Goal: Check status: Check status

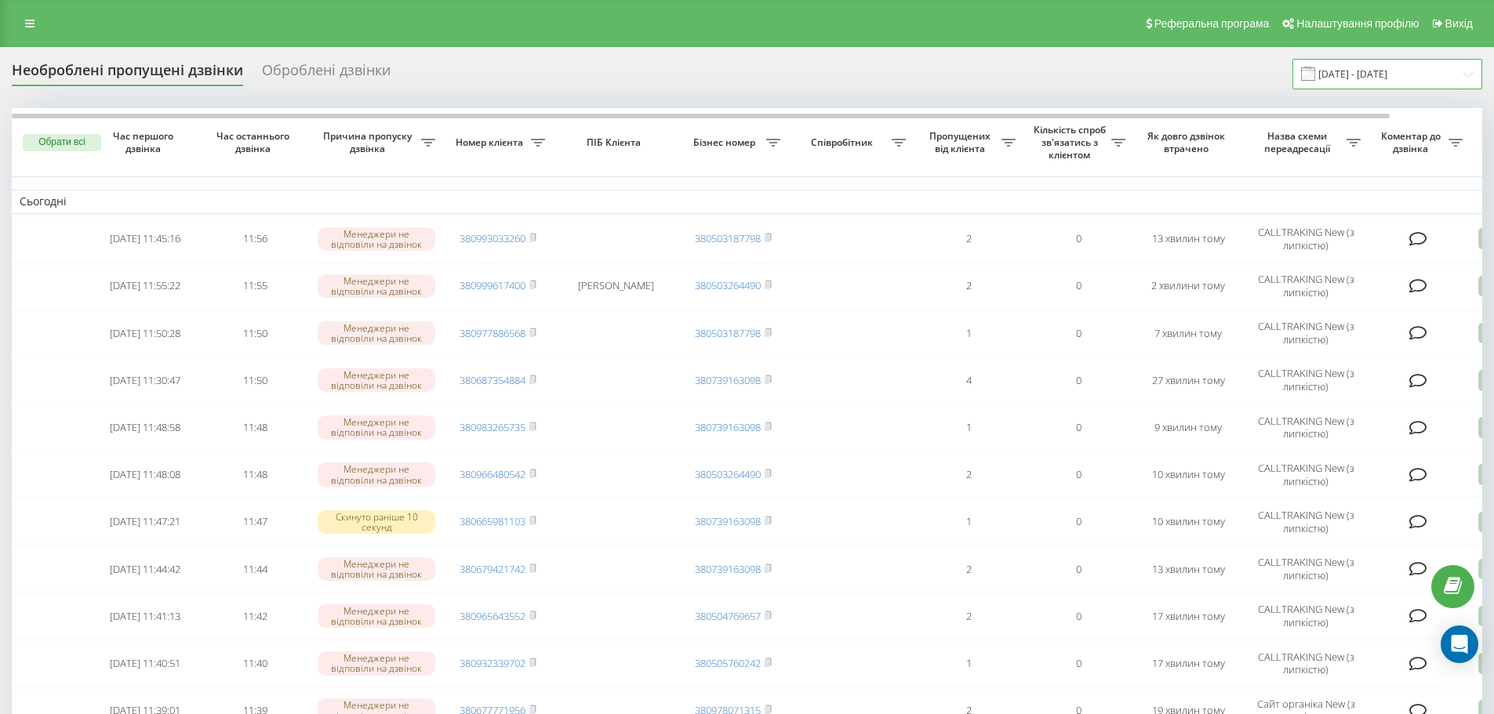
click at [1414, 76] on input "[DATE] - [DATE]" at bounding box center [1387, 74] width 190 height 31
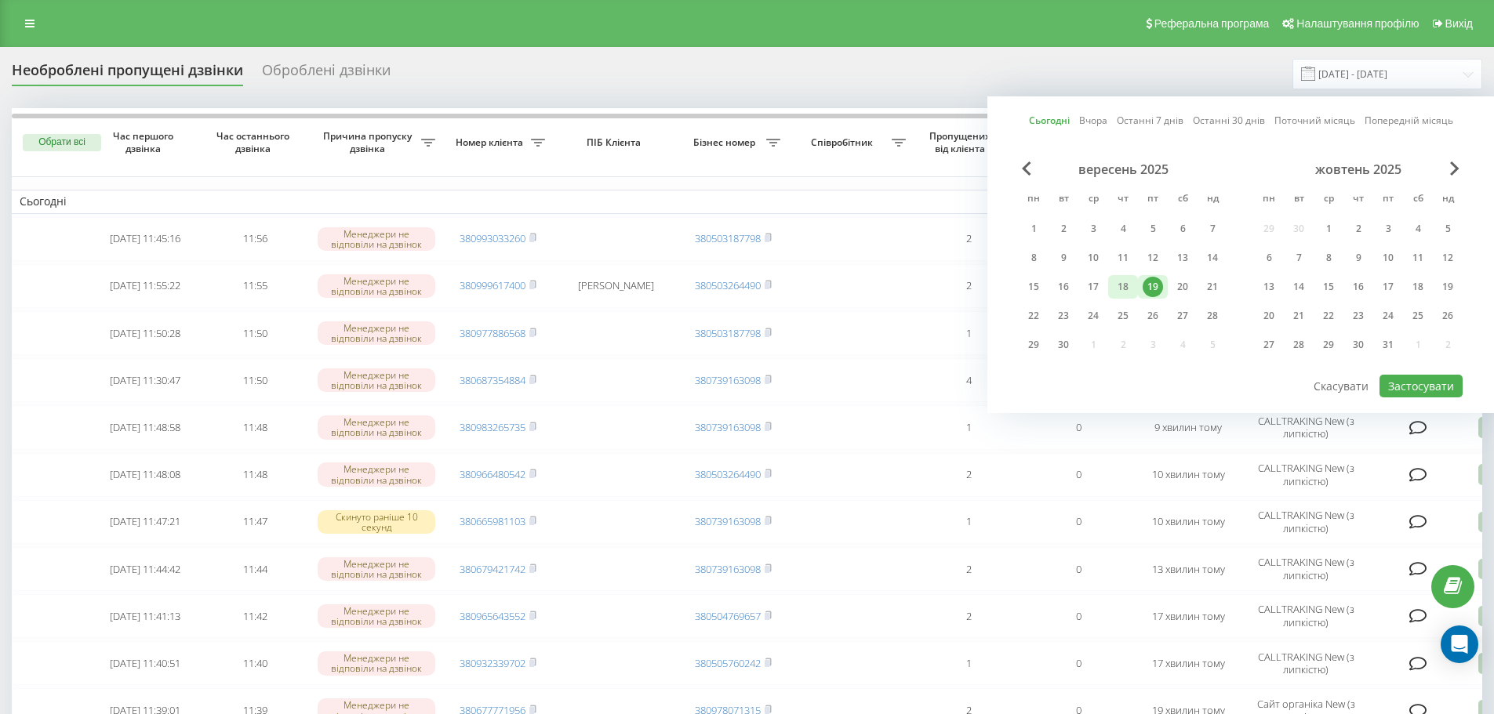
click at [1126, 293] on div "18" at bounding box center [1123, 287] width 20 height 20
click at [1154, 290] on div "19" at bounding box center [1153, 287] width 20 height 20
click at [1415, 390] on button "Застосувати" at bounding box center [1420, 386] width 83 height 23
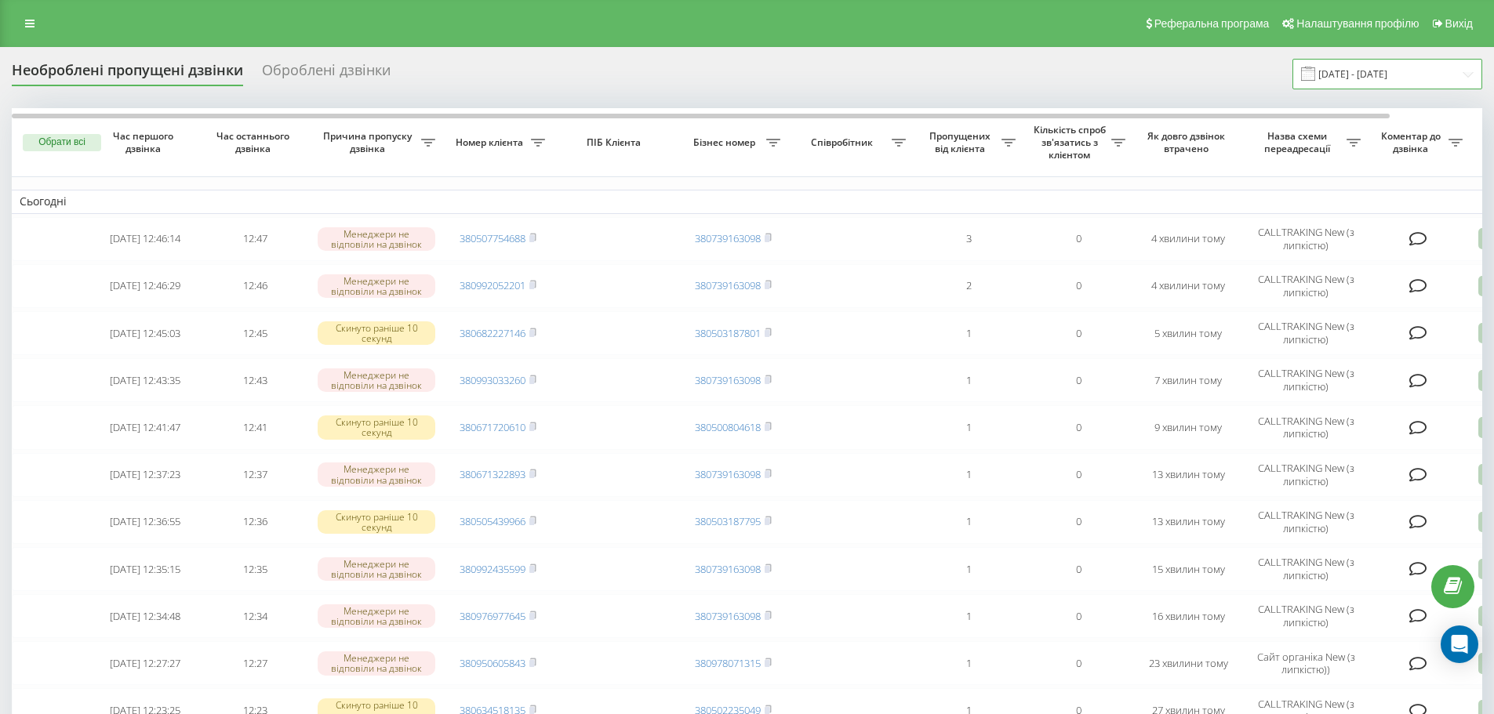
click at [1400, 66] on input "[DATE] - [DATE]" at bounding box center [1387, 74] width 190 height 31
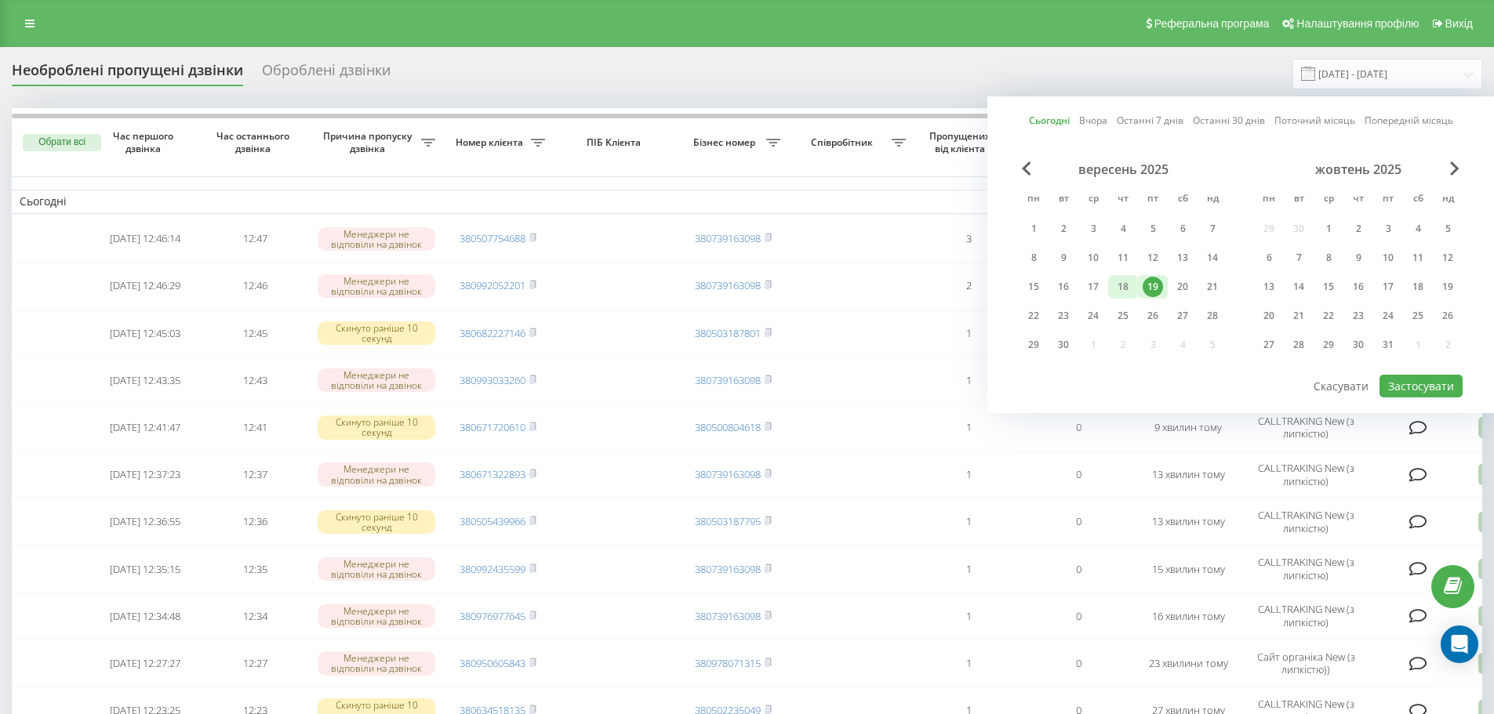
click at [1126, 284] on div "18" at bounding box center [1123, 287] width 20 height 20
click at [1154, 280] on div "19" at bounding box center [1153, 287] width 20 height 20
click at [1414, 383] on button "Застосувати" at bounding box center [1420, 386] width 83 height 23
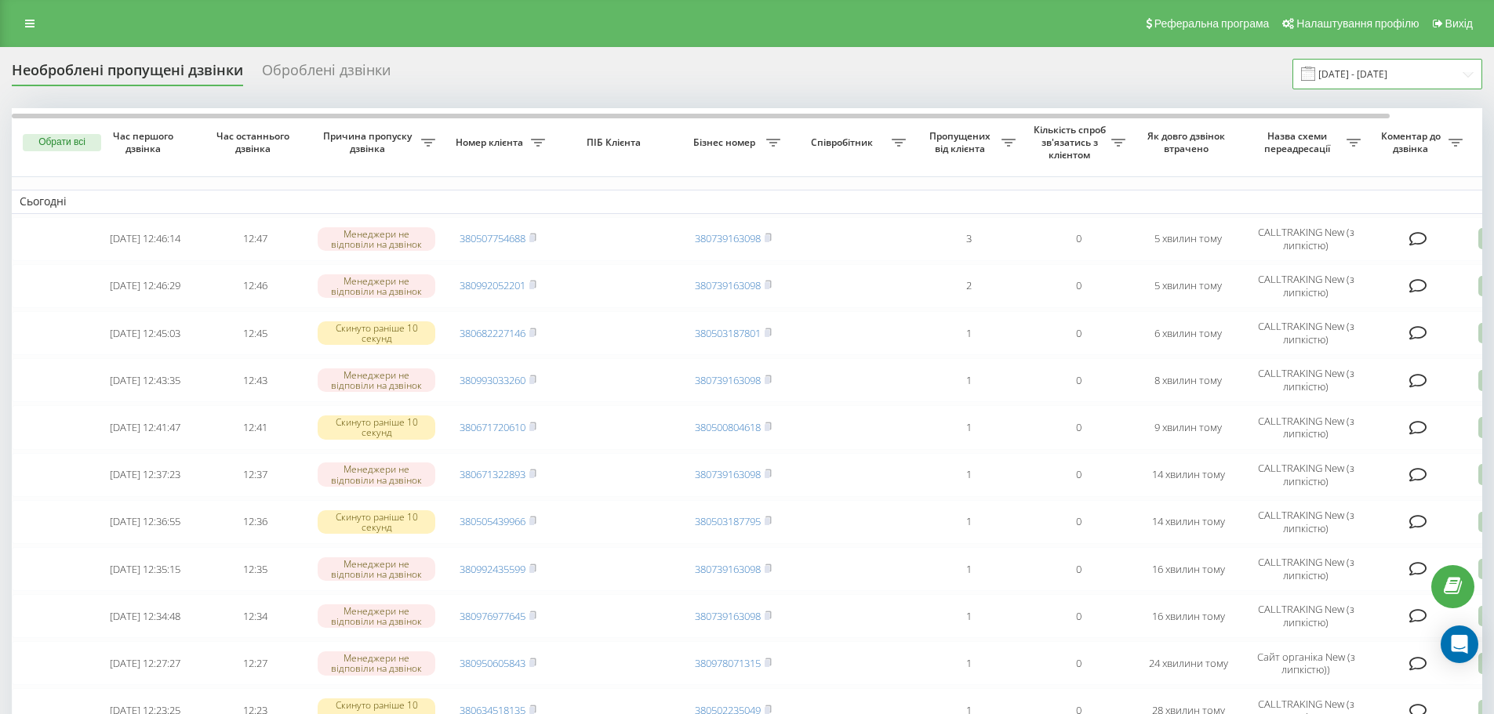
click at [1368, 70] on input "[DATE] - [DATE]" at bounding box center [1387, 74] width 190 height 31
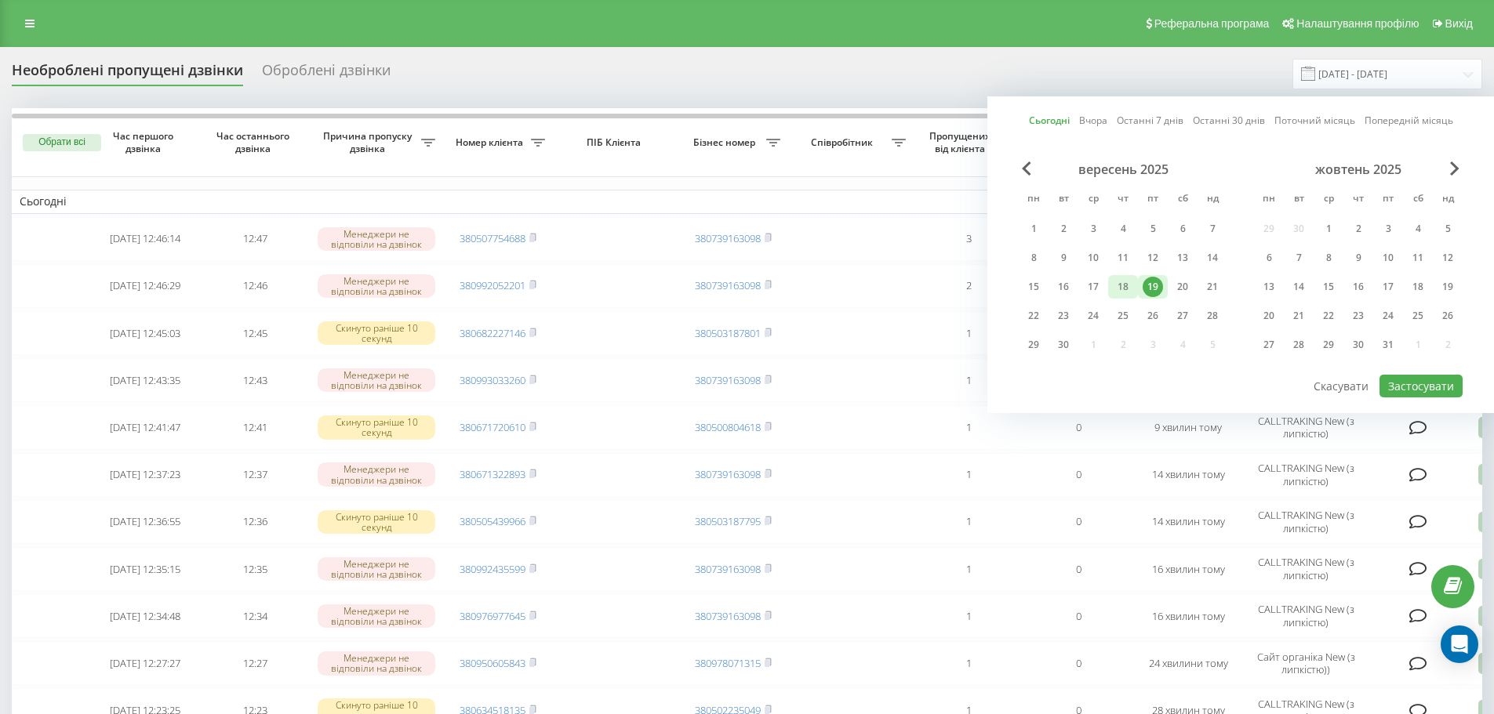
click at [1129, 293] on div "18" at bounding box center [1123, 287] width 20 height 20
click at [1165, 289] on div "19" at bounding box center [1153, 287] width 30 height 24
click at [1423, 383] on button "Застосувати" at bounding box center [1420, 386] width 83 height 23
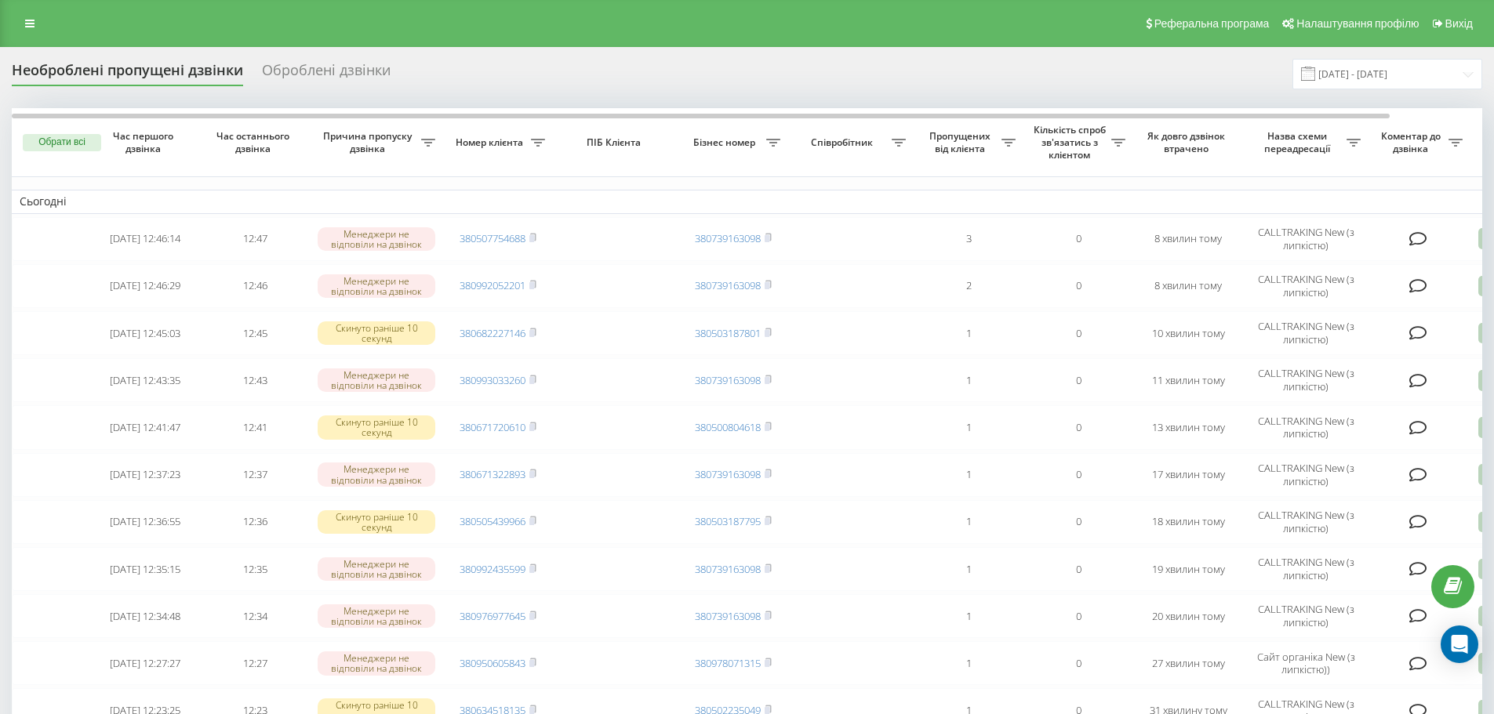
click at [1093, 65] on div "Необроблені пропущені дзвінки Оброблені дзвінки [DATE] - [DATE]" at bounding box center [747, 74] width 1470 height 31
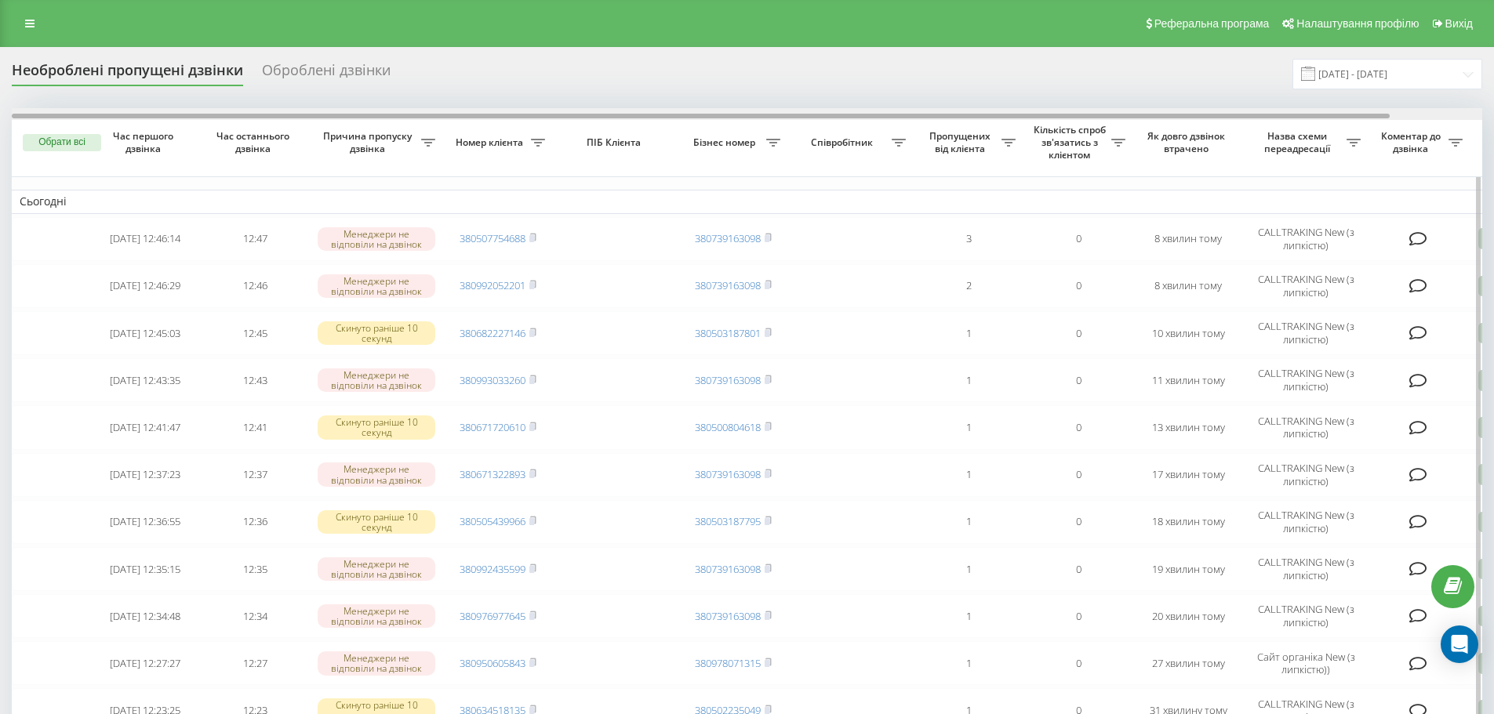
drag, startPoint x: 1117, startPoint y: 116, endPoint x: 929, endPoint y: 135, distance: 189.1
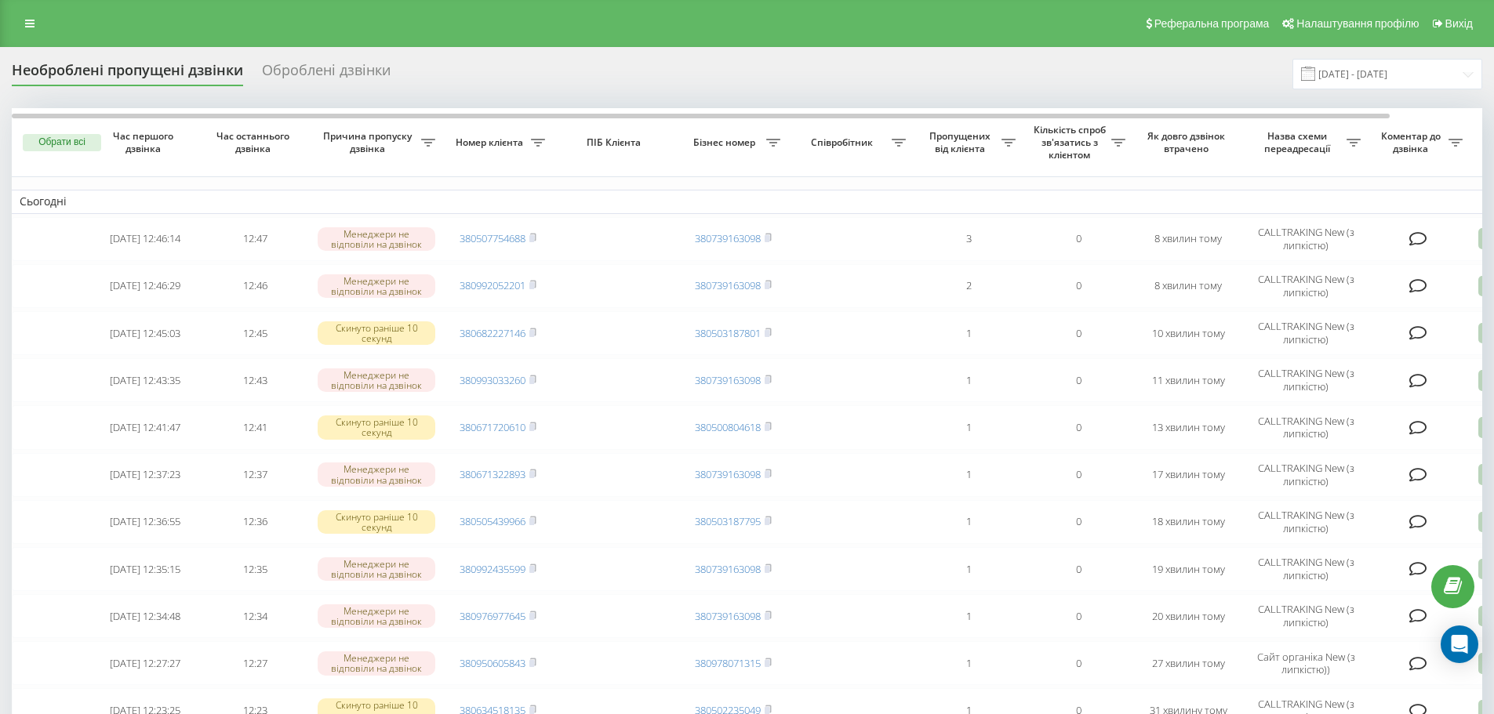
click at [852, 81] on div "Необроблені пропущені дзвінки Оброблені дзвінки [DATE] - [DATE]" at bounding box center [747, 74] width 1470 height 31
